Goal: Transaction & Acquisition: Purchase product/service

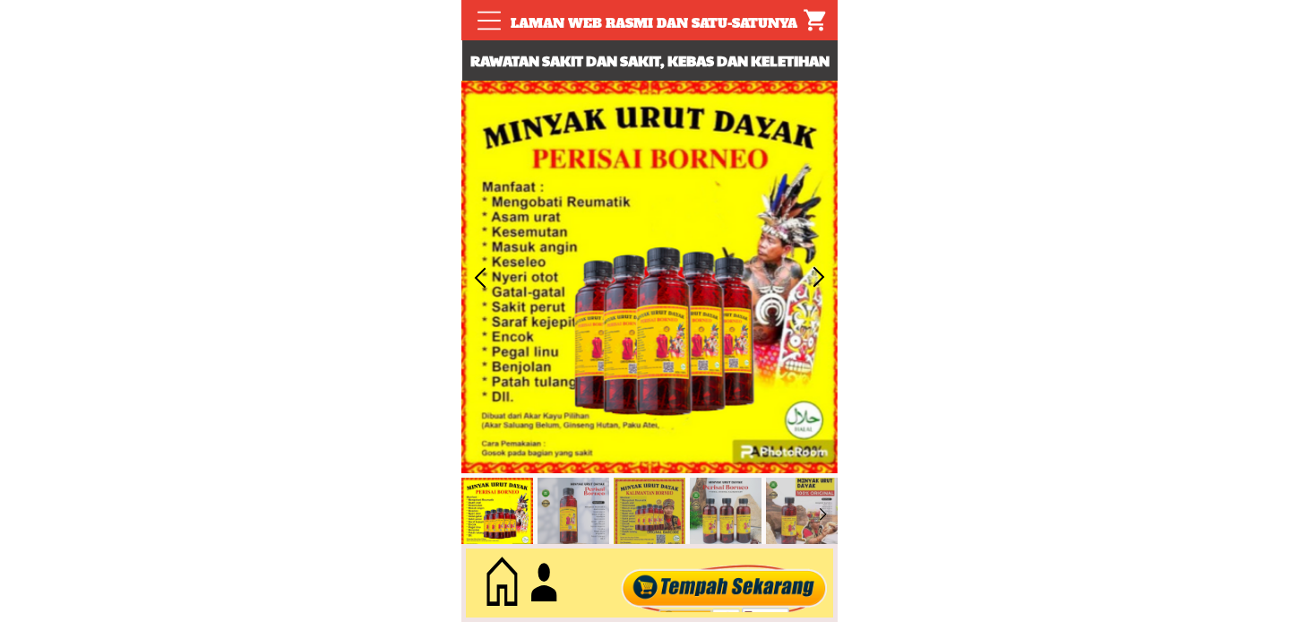
type input "Kuang Salau"
type input "0112916556"
click at [683, 602] on div at bounding box center [724, 582] width 217 height 59
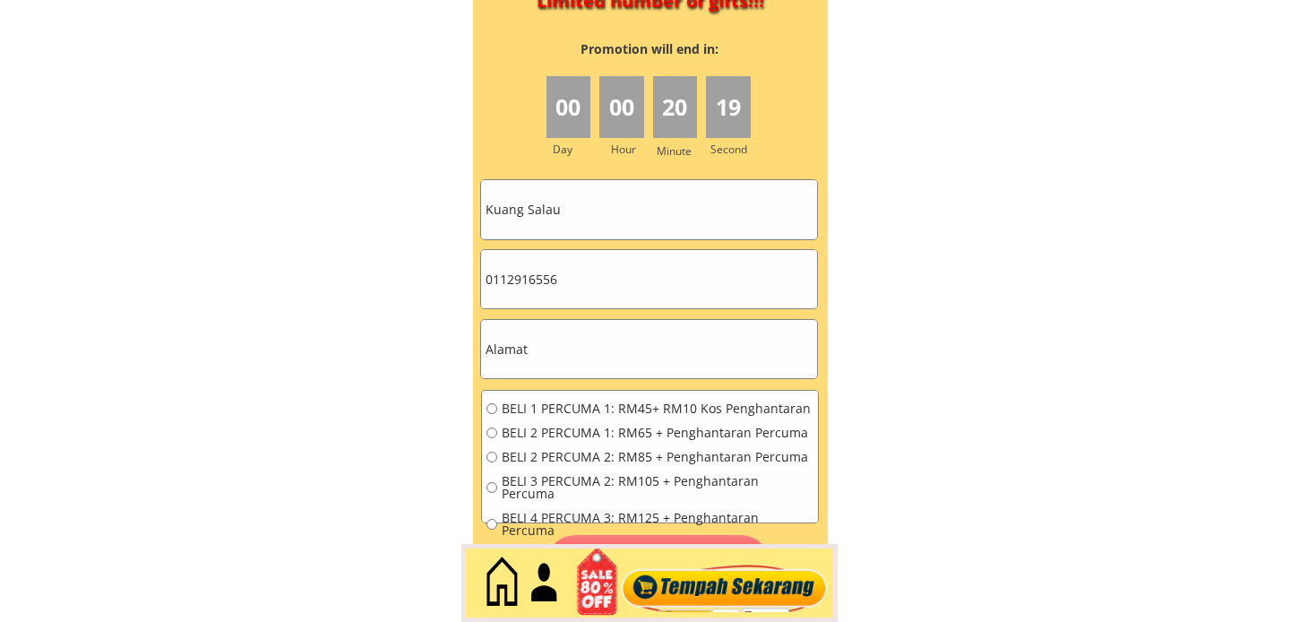
scroll to position [8070, 0]
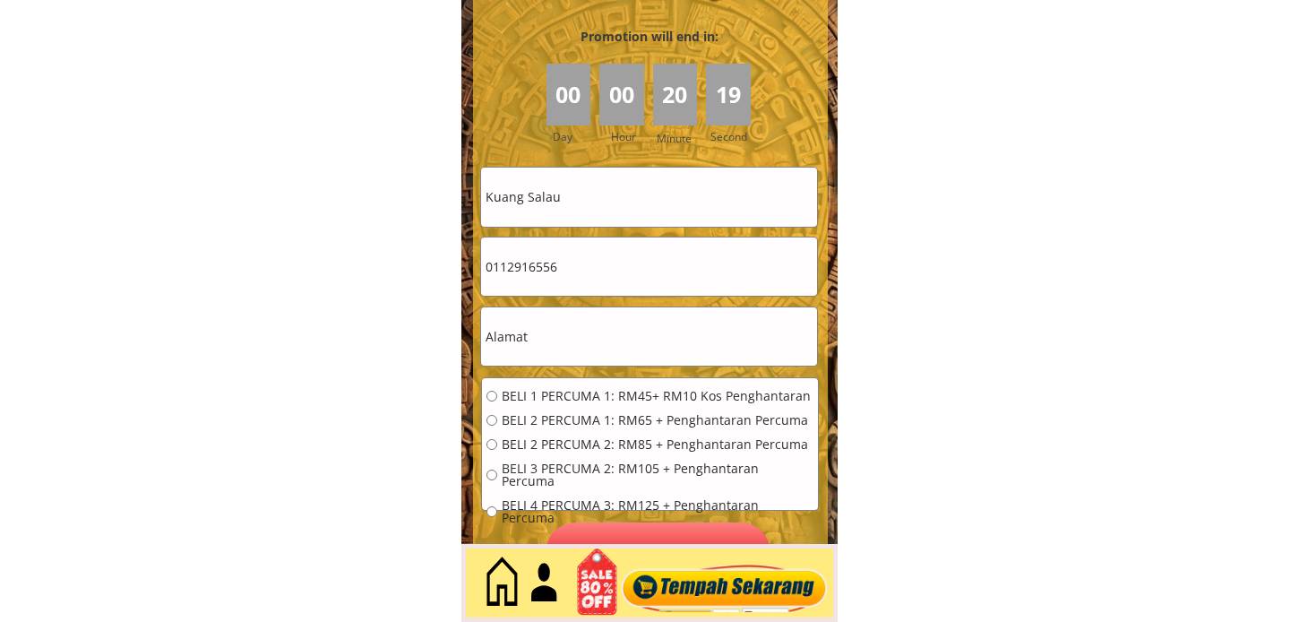
click at [605, 202] on input "Kuang Salau" at bounding box center [649, 196] width 336 height 58
paste input "Md Jamlus"
type input "Md Jamlus"
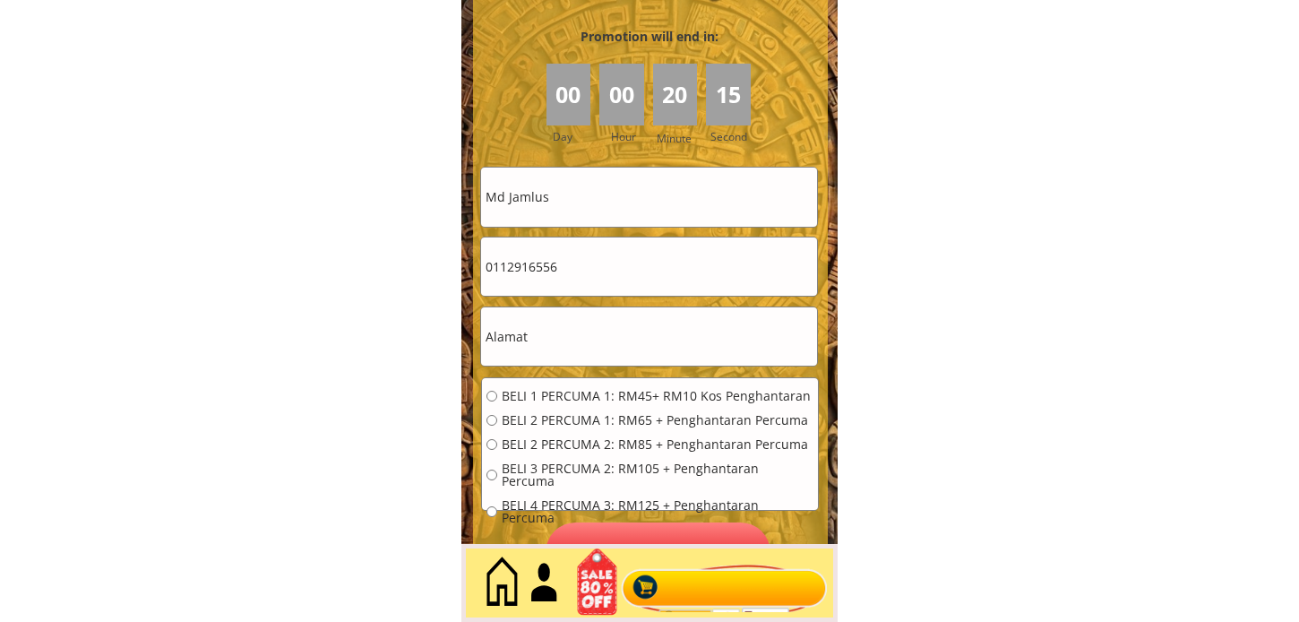
click at [597, 279] on input "0112916556" at bounding box center [649, 266] width 336 height 58
paste input "2-9115077"
click at [516, 271] on input "012-9115077" at bounding box center [649, 266] width 336 height 58
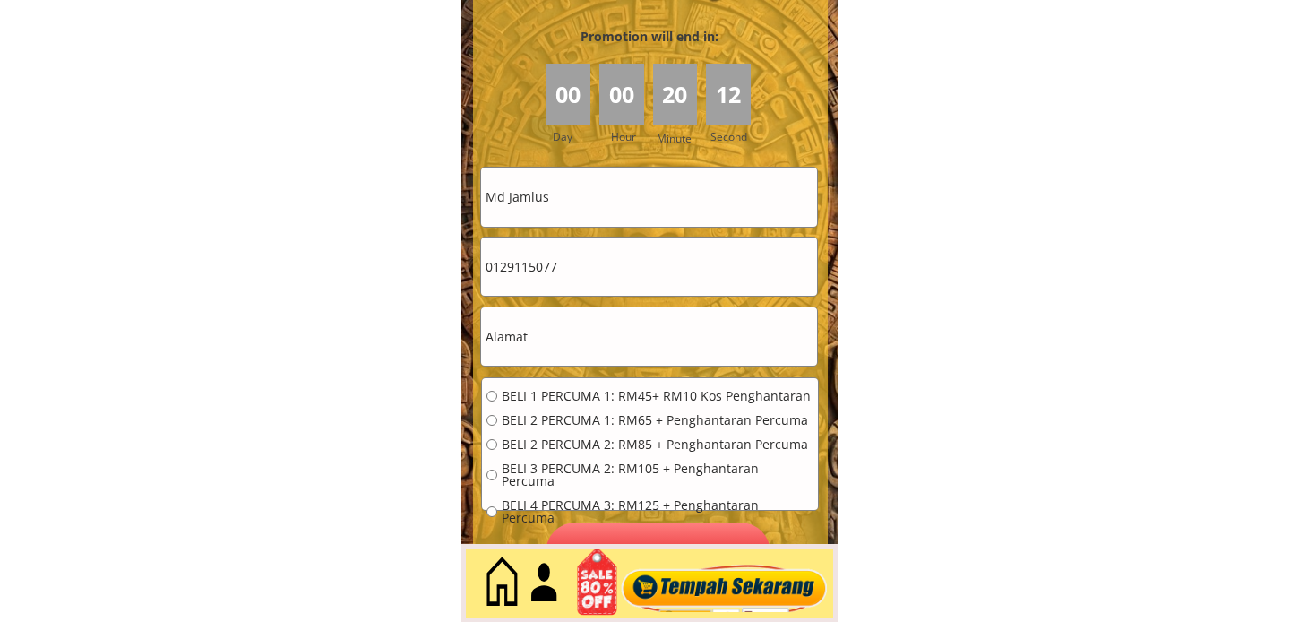
type input "0129115077"
click at [600, 264] on input "0129115077" at bounding box center [649, 266] width 336 height 58
click at [582, 329] on input "text" at bounding box center [649, 336] width 336 height 58
paste input "Lot 3687 Pekan Juasseh 72500 Juasseh N. Sembilan"
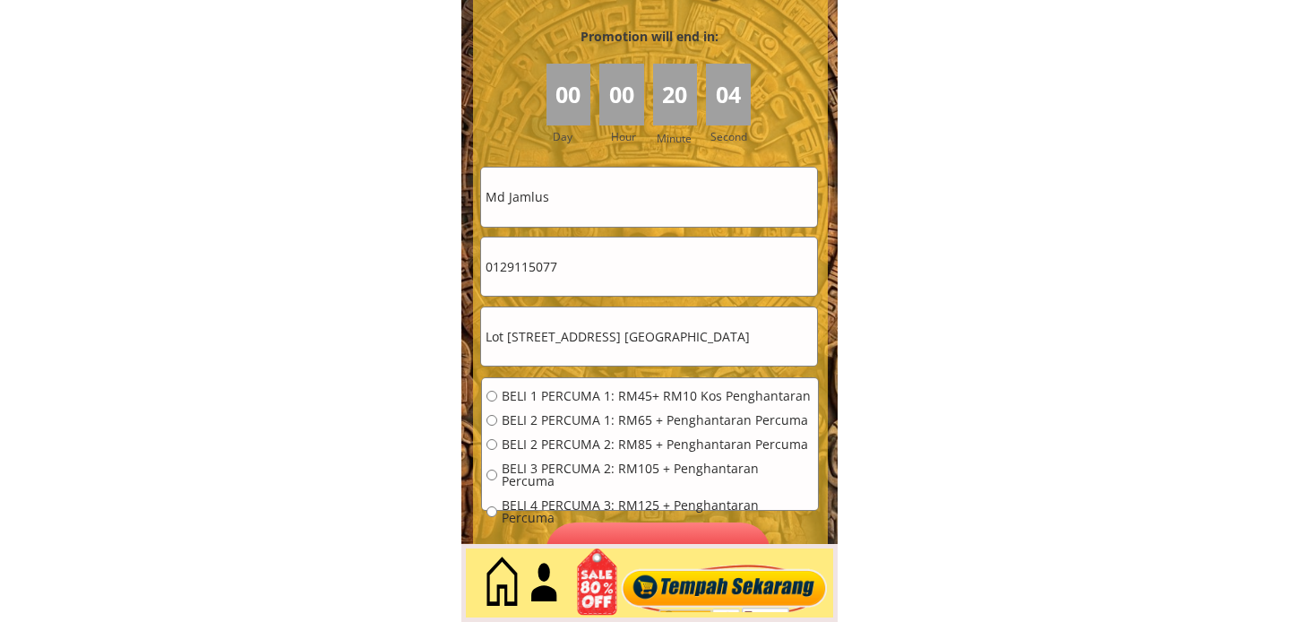
type input "Lot 3687 Pekan Juasseh 72500 Juasseh N. Sembilan"
click at [624, 190] on input "Md Jamlus" at bounding box center [649, 196] width 336 height 58
click at [625, 190] on input "Md Jamlus" at bounding box center [649, 196] width 336 height 58
paste input "B Md Sharif"
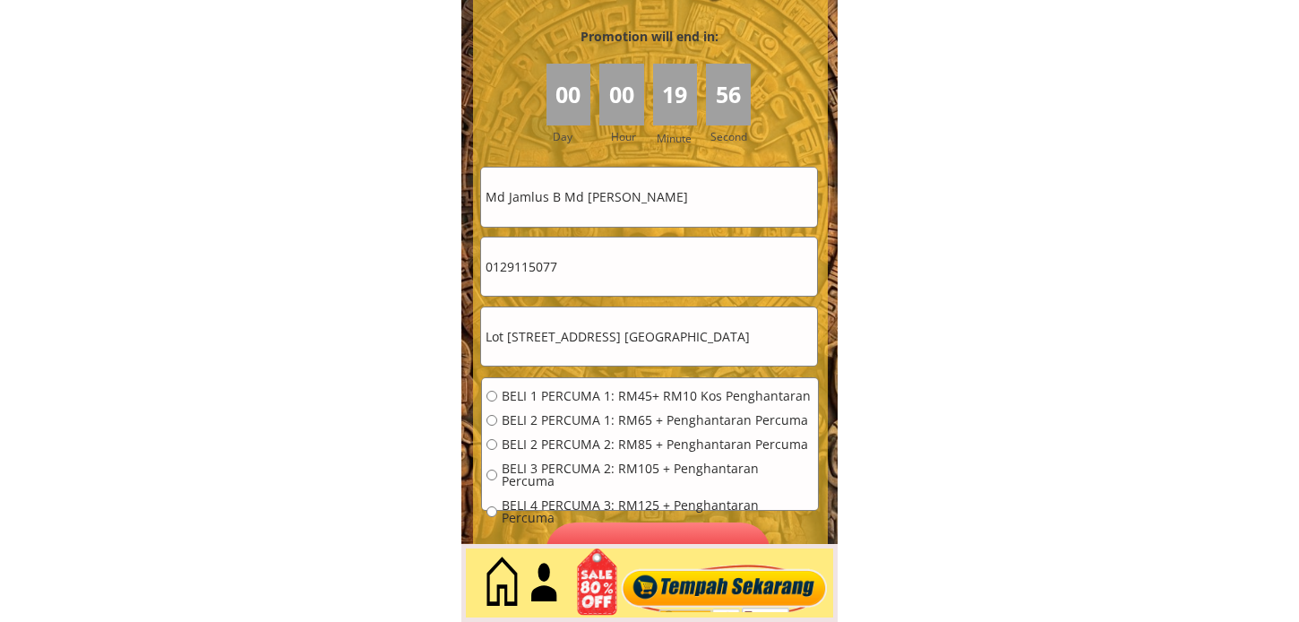
type input "Md Jamlus B Md [PERSON_NAME]"
click at [588, 406] on div "BELI 1 PERCUMA 1: RM45+ RM10 Kos Penghantaran BELI 2 PERCUMA 1: RM65 + Penghant…" at bounding box center [649, 463] width 327 height 146
click at [592, 399] on span "BELI 1 PERCUMA 1: RM45+ RM10 Kos Penghantaran" at bounding box center [658, 396] width 312 height 13
radio input "true"
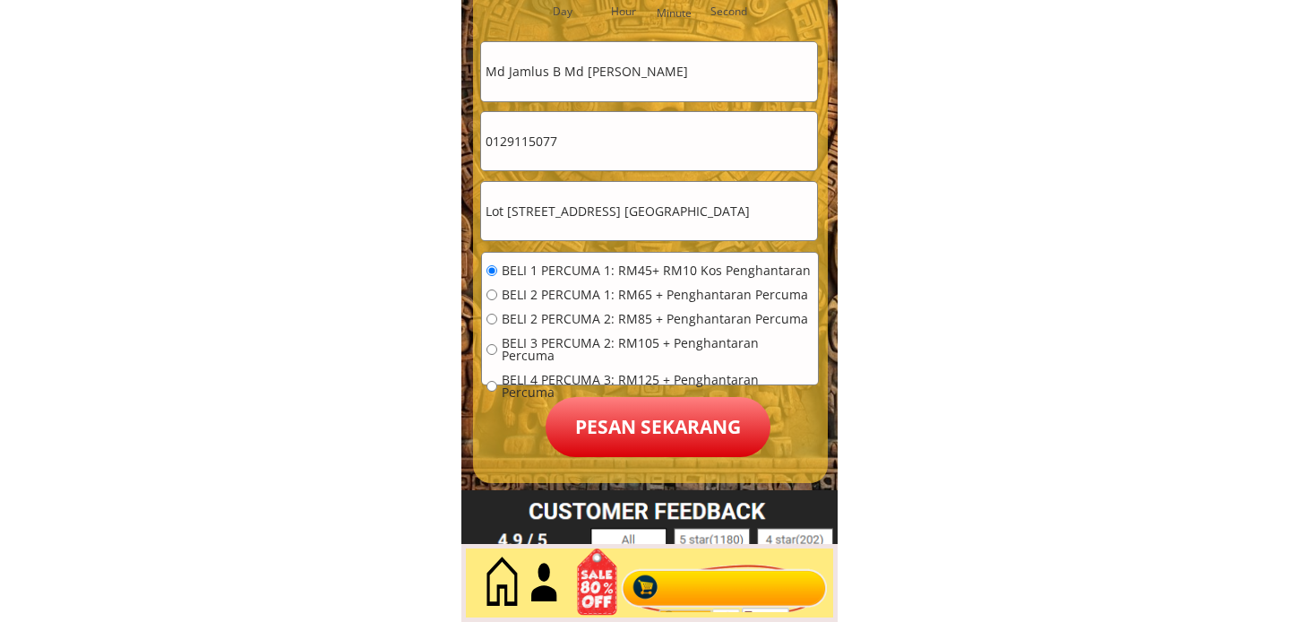
scroll to position [8268, 0]
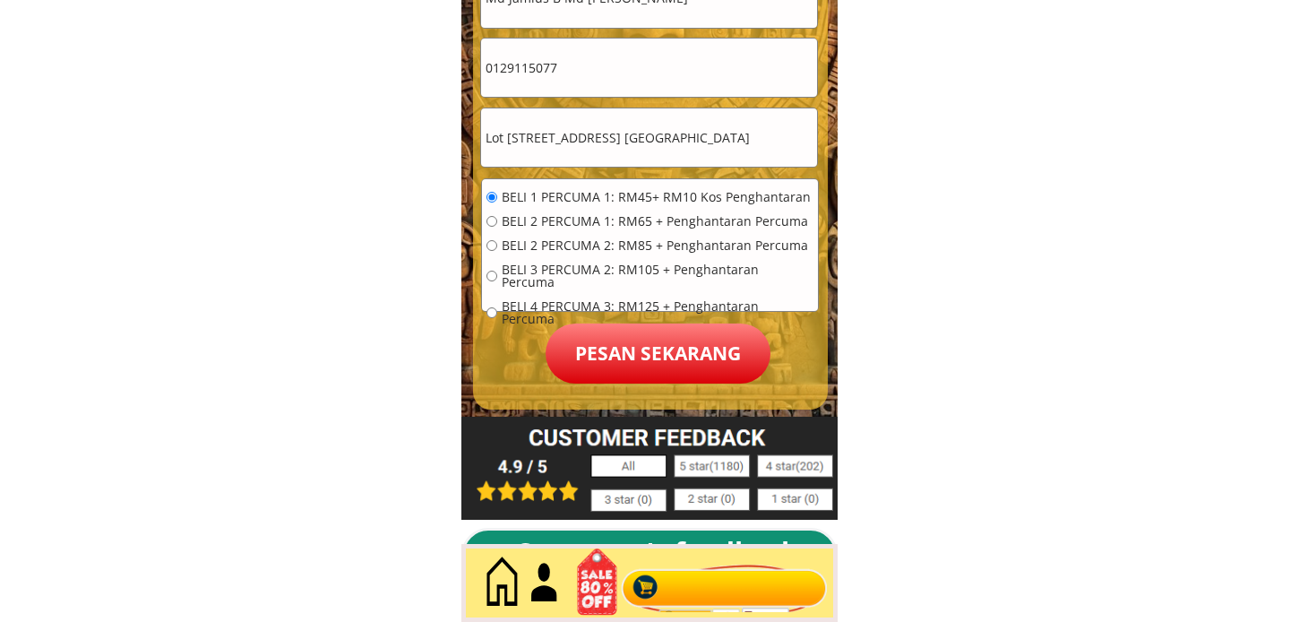
click at [641, 382] on p "Pesan sekarang" at bounding box center [657, 353] width 225 height 60
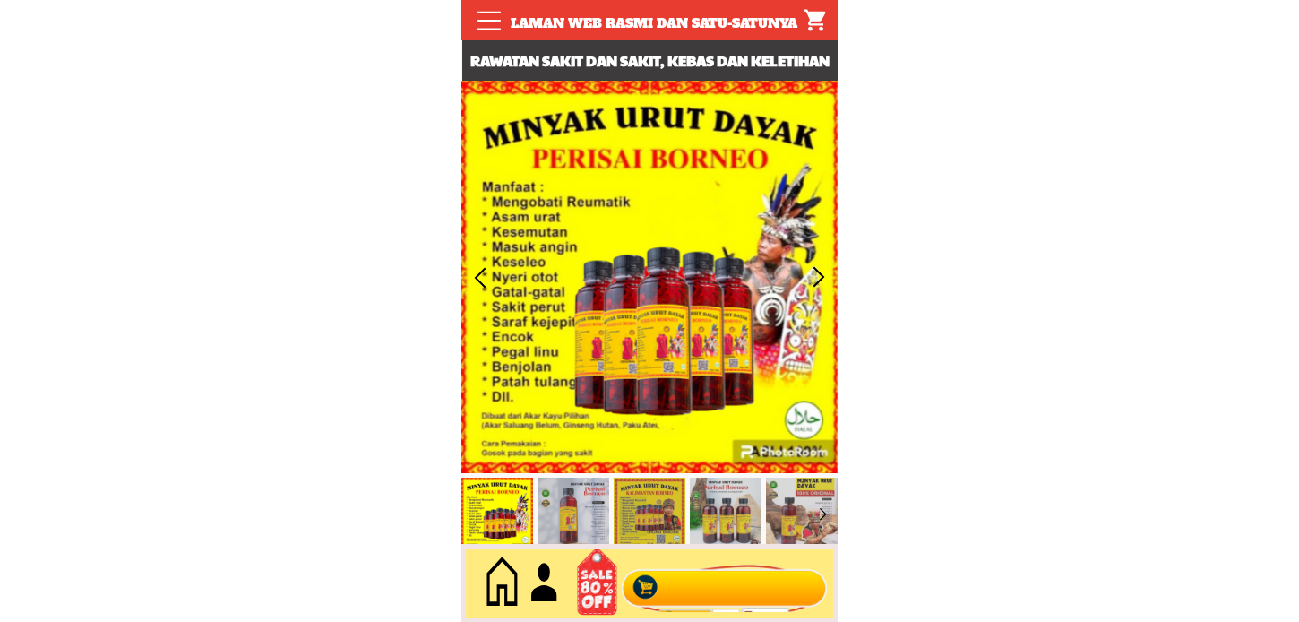
click at [727, 556] on div at bounding box center [724, 582] width 217 height 59
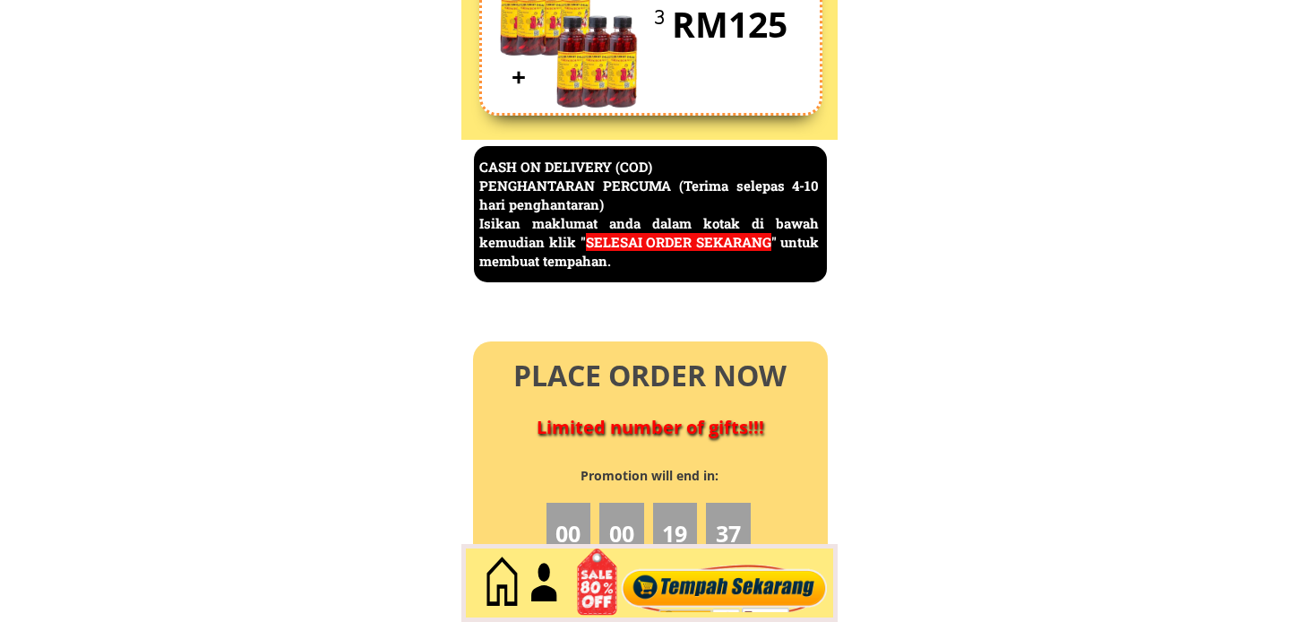
scroll to position [7770, 0]
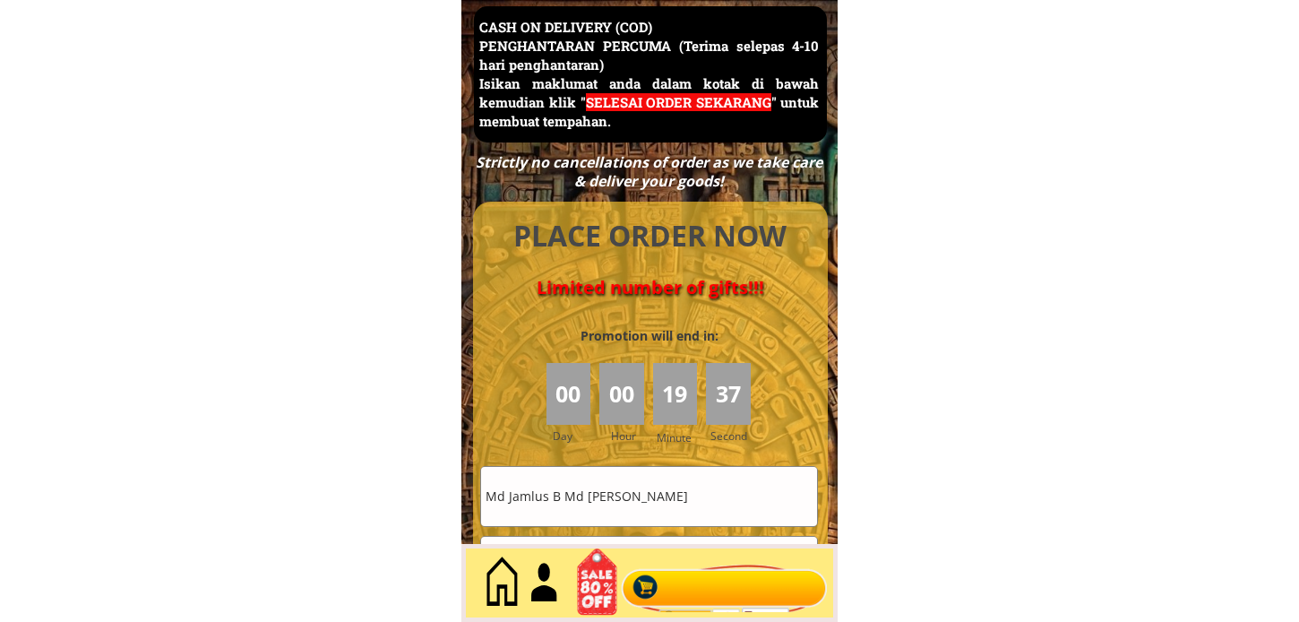
click at [674, 497] on input "Md Jamlus B Md [PERSON_NAME]" at bounding box center [649, 496] width 336 height 58
paste input "Zaidah bte mana"
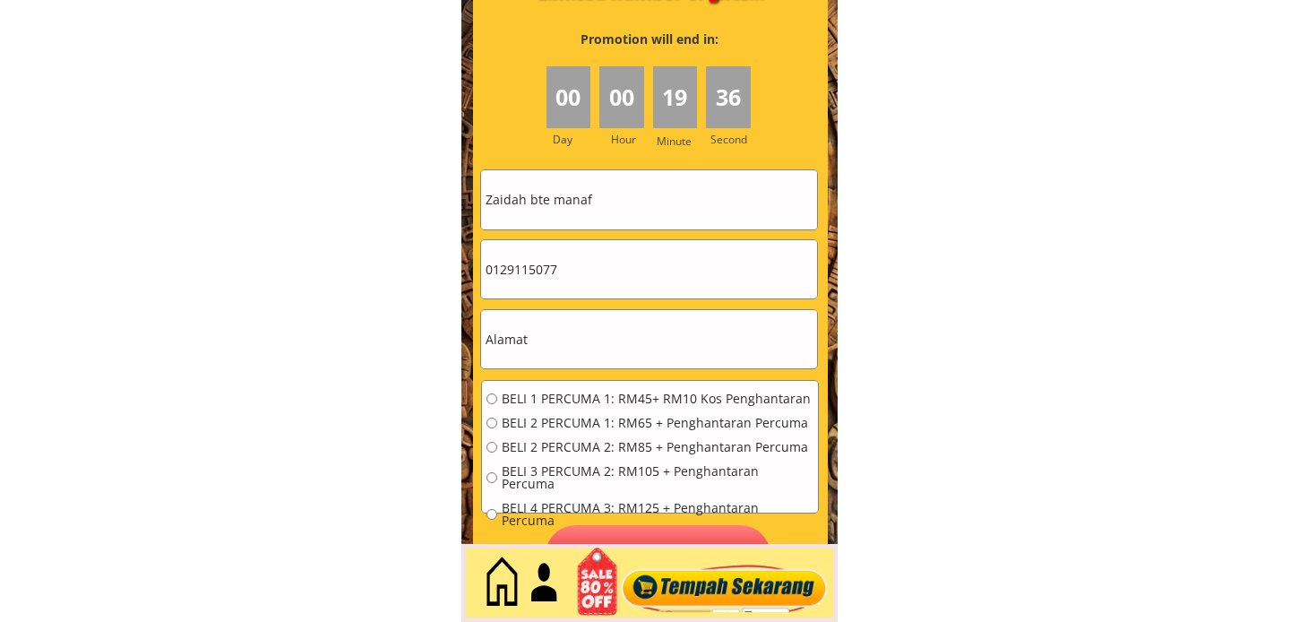
scroll to position [8070, 0]
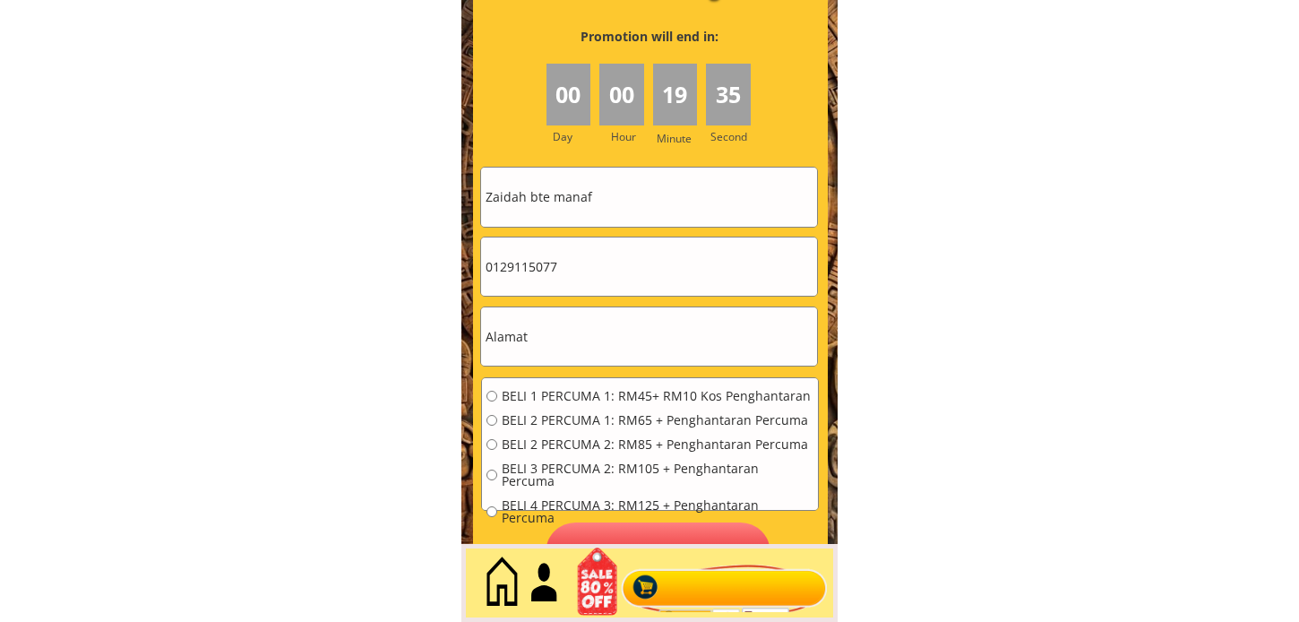
type input "Zaidah bte manaf"
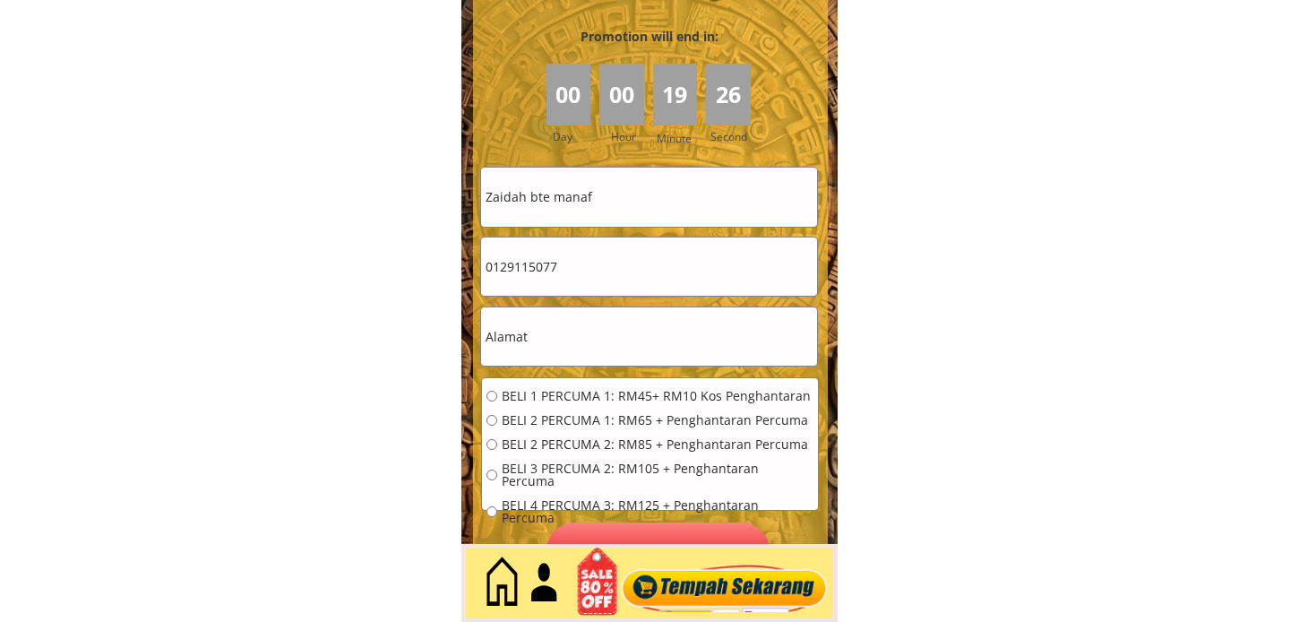
click at [655, 274] on input "0129115077" at bounding box center [649, 266] width 336 height 58
paste input "3-821 7303"
drag, startPoint x: 536, startPoint y: 272, endPoint x: 542, endPoint y: 288, distance: 17.3
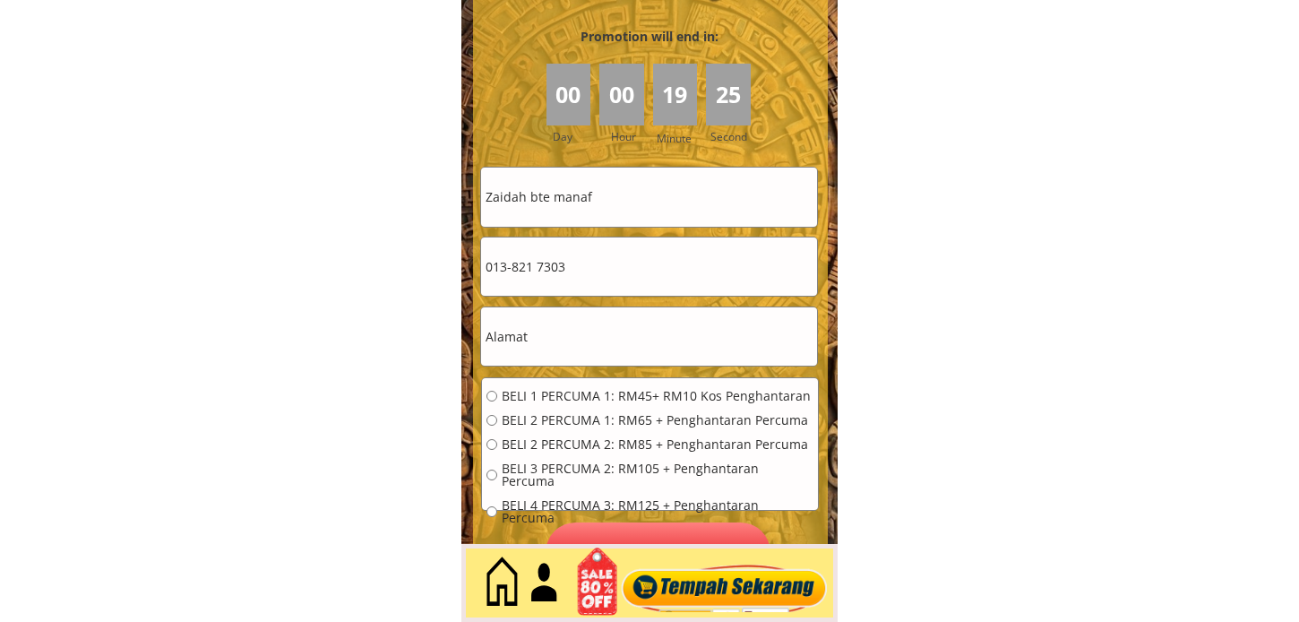
click at [536, 271] on input "013-821 7303" at bounding box center [649, 266] width 336 height 58
click at [513, 273] on input "013-8217303" at bounding box center [649, 266] width 336 height 58
type input "0138217303"
click at [562, 368] on form "BELI 1 PERCUMA 1: RM45+ RM10 Kos Penghantaran BELI 2 PERCUMA 1: RM65 + Penghant…" at bounding box center [649, 375] width 339 height 416
click at [559, 343] on input "text" at bounding box center [649, 336] width 336 height 58
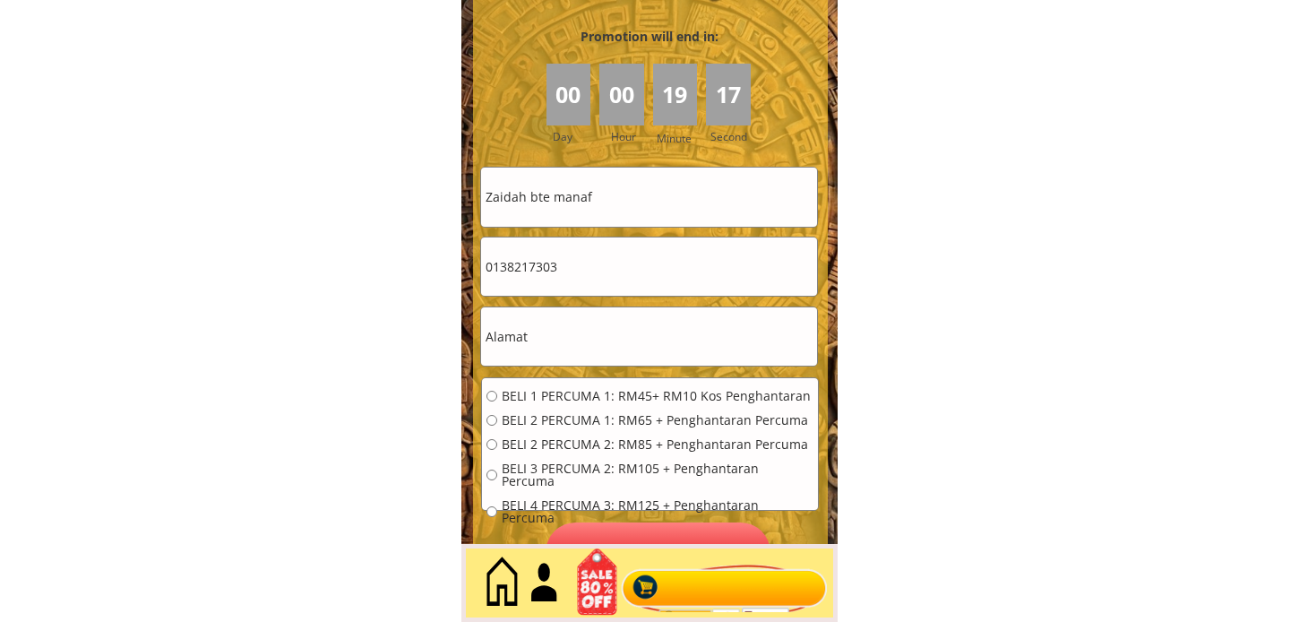
click at [559, 343] on input "text" at bounding box center [649, 336] width 336 height 58
paste input "No1085, [STREET_ADDRESS][PERSON_NAME]"
type input "No1085, [STREET_ADDRESS][PERSON_NAME]"
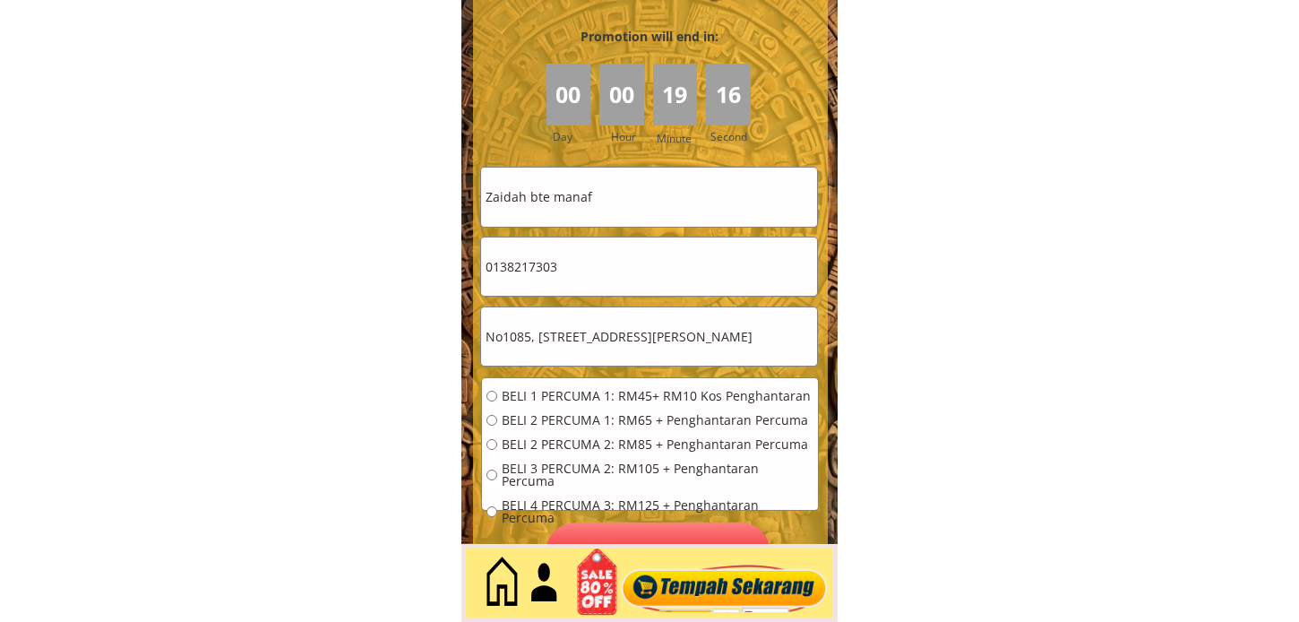
click at [523, 397] on span "BELI 1 PERCUMA 1: RM45+ RM10 Kos Penghantaran" at bounding box center [658, 396] width 312 height 13
radio input "true"
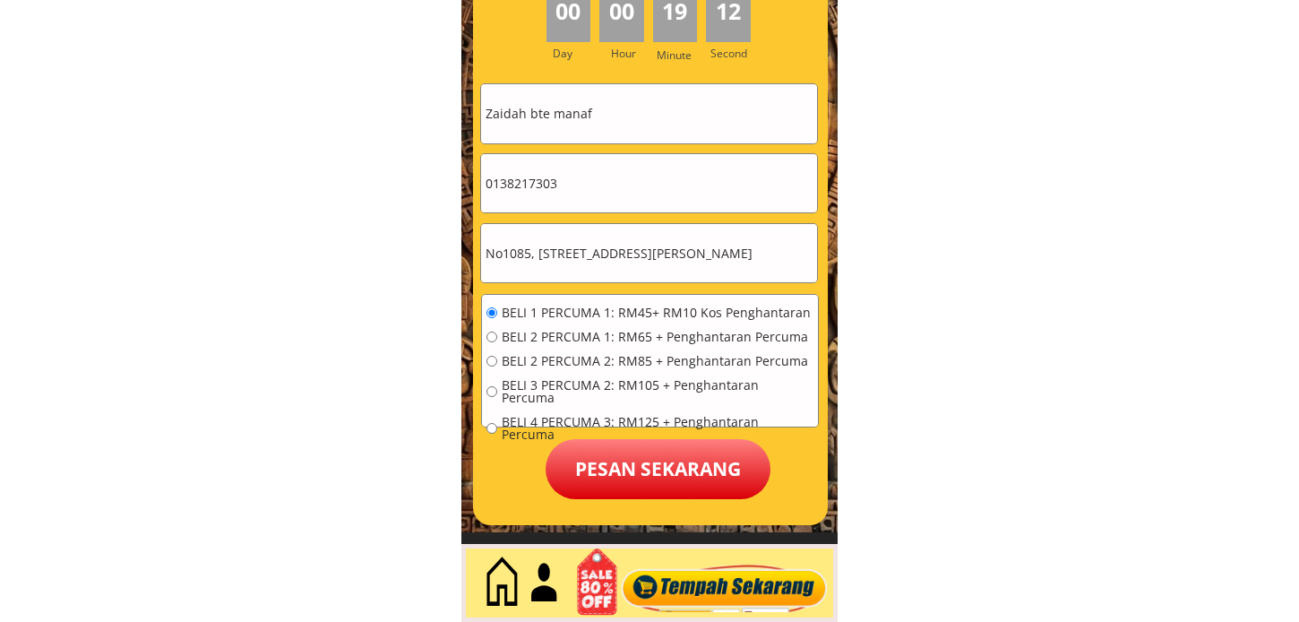
scroll to position [8268, 0]
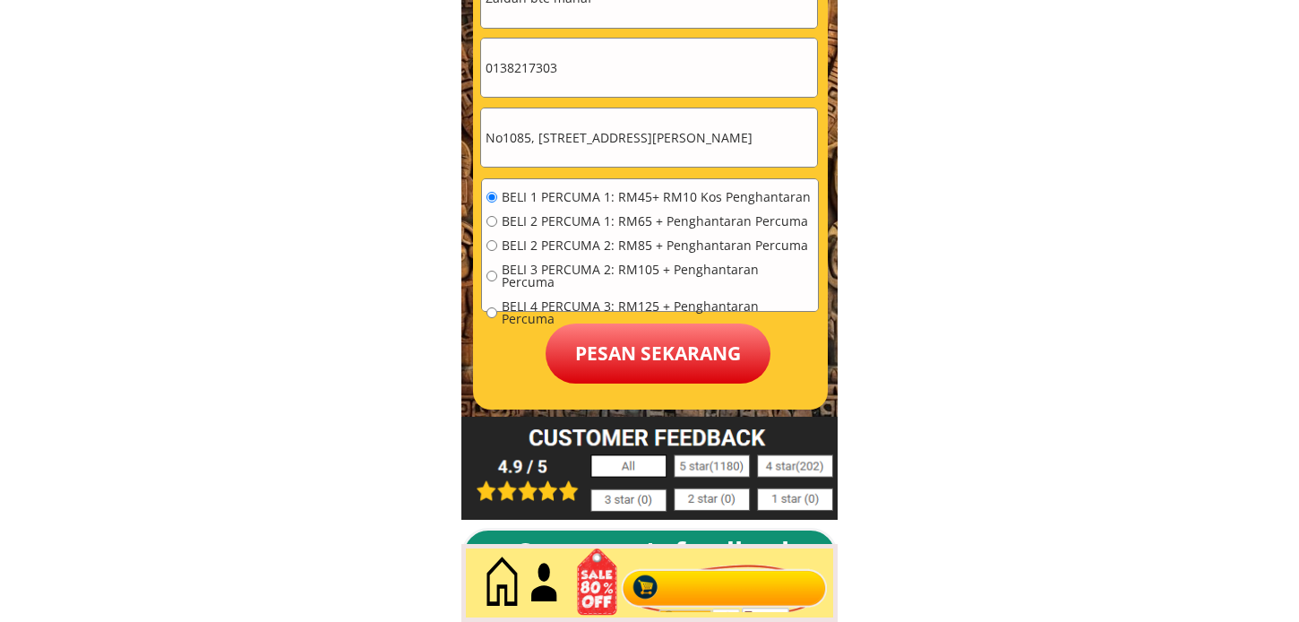
click at [655, 386] on div at bounding box center [650, 57] width 355 height 706
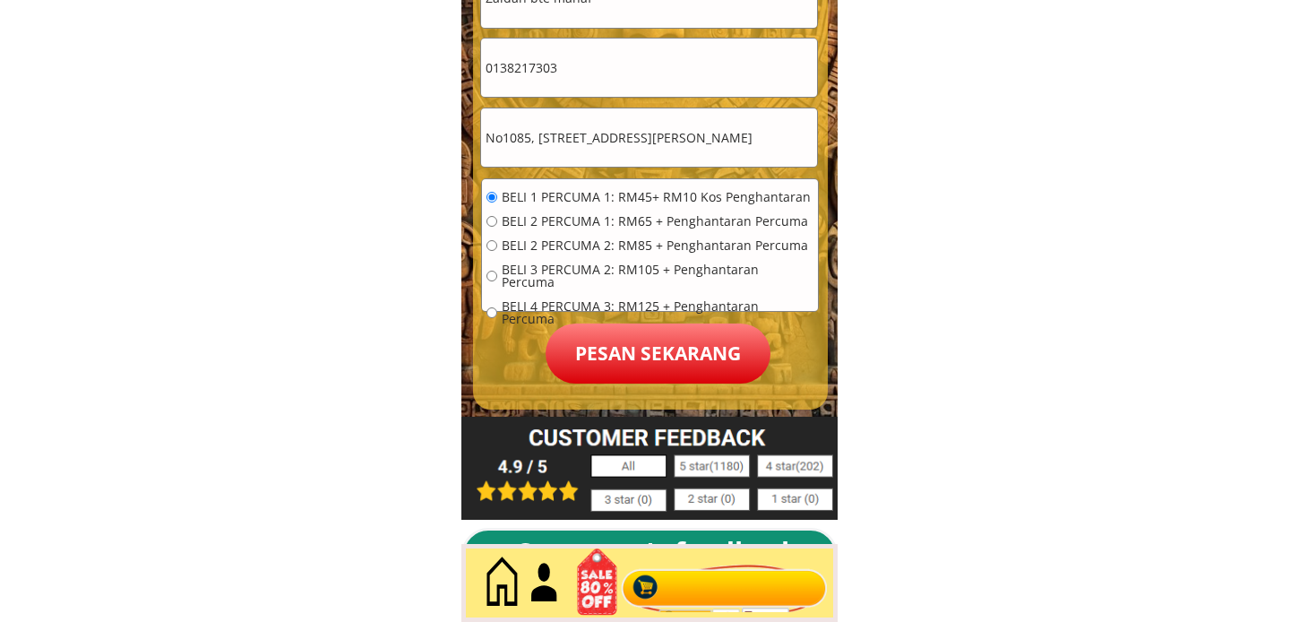
drag, startPoint x: 658, startPoint y: 365, endPoint x: 636, endPoint y: 372, distance: 23.3
click at [658, 365] on p "Pesan sekarang" at bounding box center [657, 353] width 225 height 60
